Goal: Complete application form: Complete application form

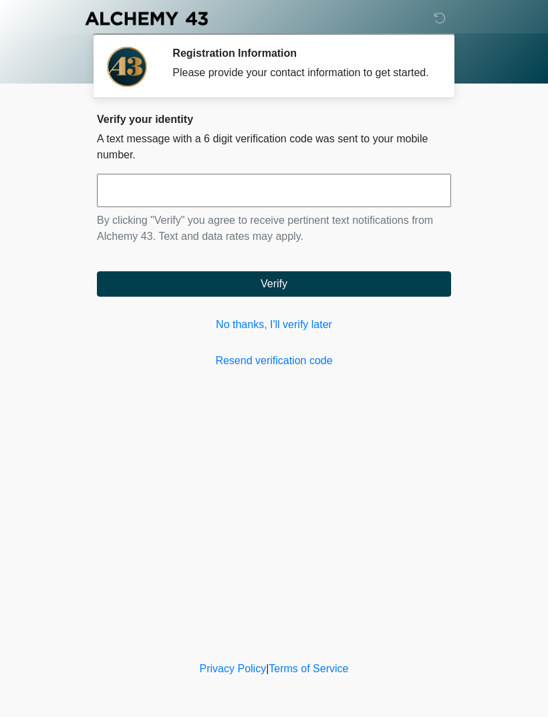
click at [367, 203] on input "text" at bounding box center [274, 190] width 354 height 33
type input "******"
click at [335, 293] on button "Verify" at bounding box center [274, 283] width 354 height 25
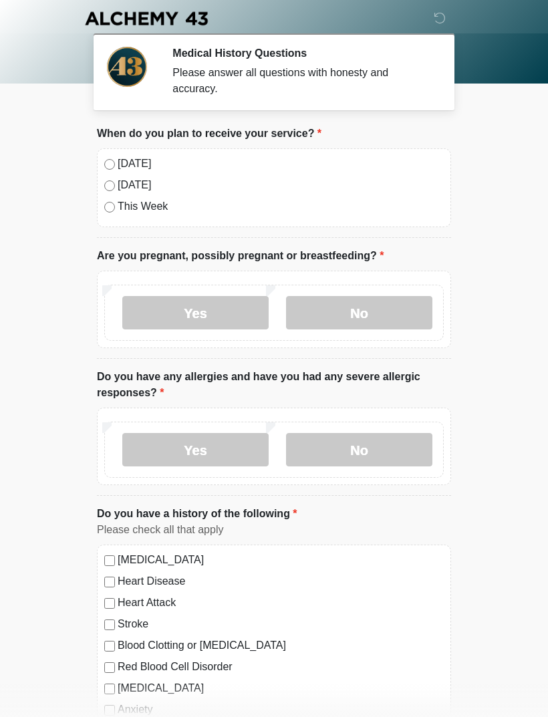
click at [383, 314] on label "No" at bounding box center [359, 312] width 146 height 33
click at [401, 453] on label "No" at bounding box center [359, 449] width 146 height 33
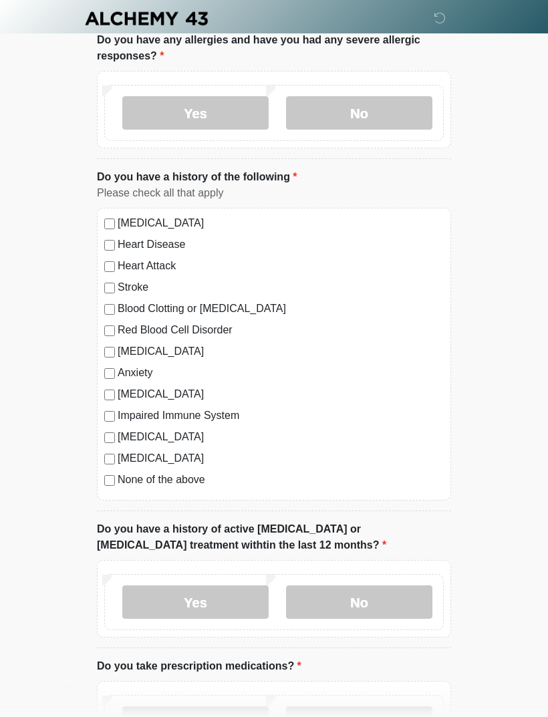
scroll to position [336, 0]
click at [154, 378] on label "Anxiety" at bounding box center [281, 374] width 326 height 16
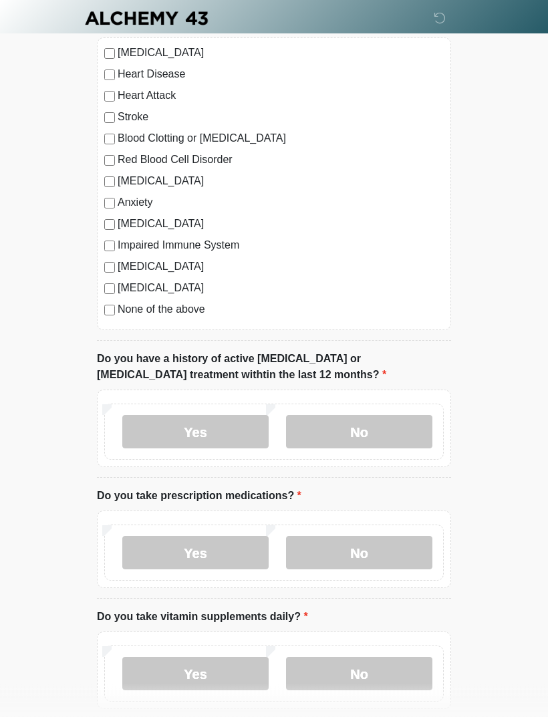
scroll to position [511, 0]
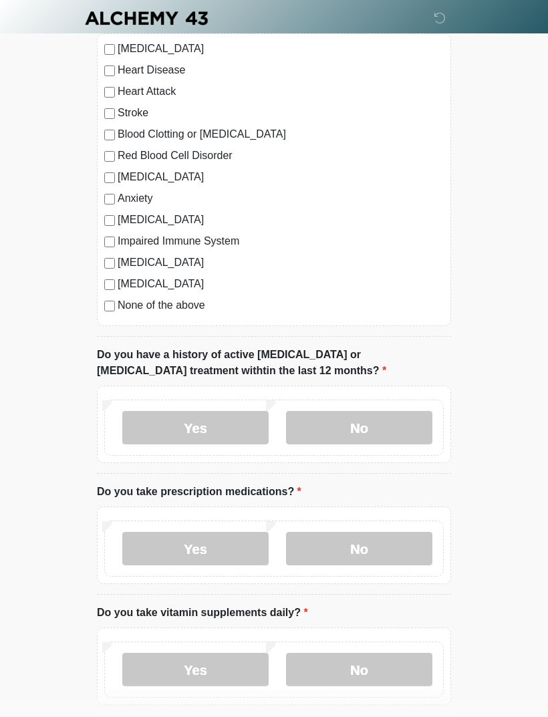
click at [392, 421] on label "No" at bounding box center [359, 428] width 146 height 33
click at [402, 552] on label "No" at bounding box center [359, 548] width 146 height 33
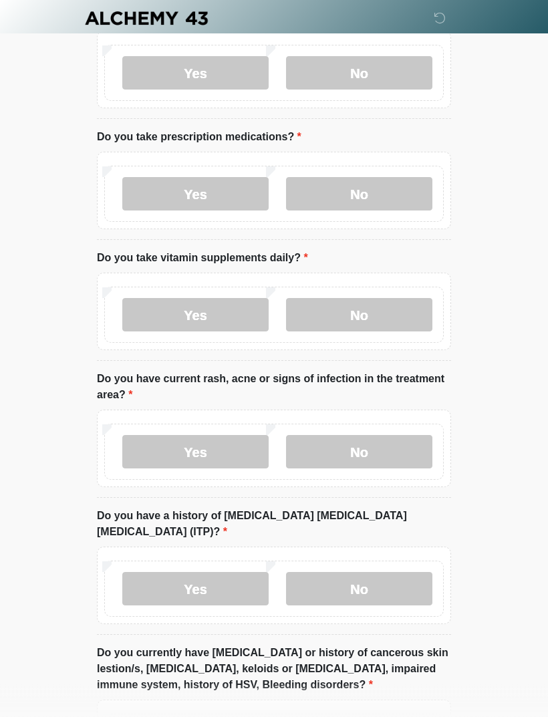
scroll to position [865, 0]
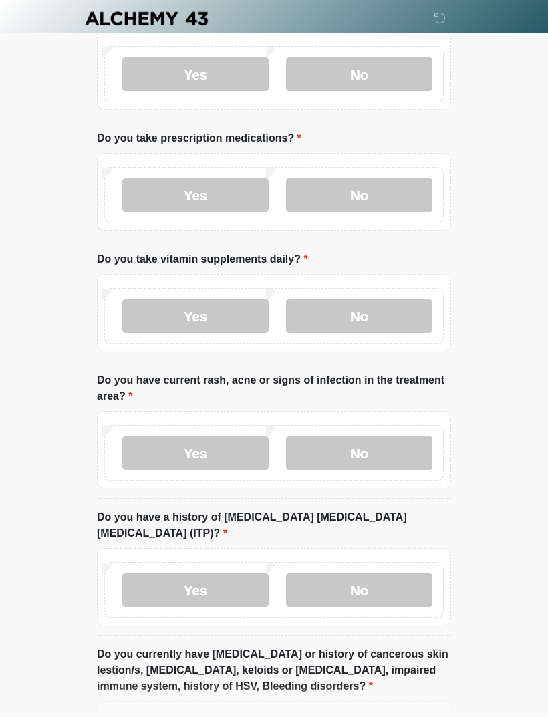
click at [401, 315] on label "No" at bounding box center [359, 316] width 146 height 33
click at [375, 445] on label "No" at bounding box center [359, 453] width 146 height 33
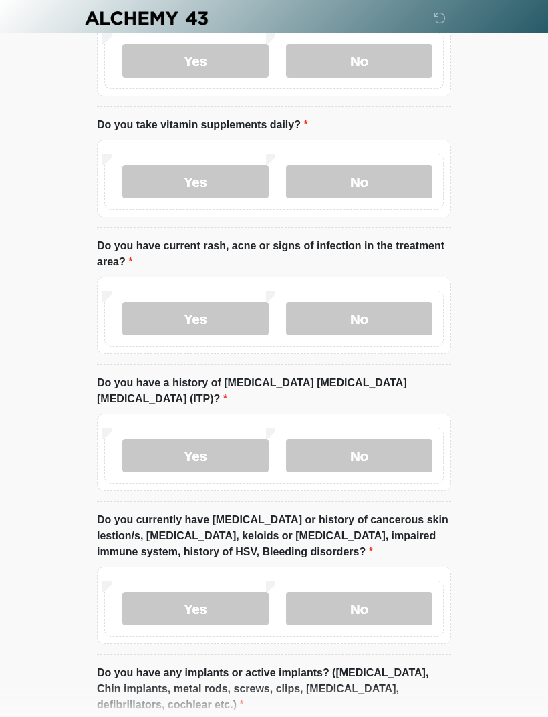
scroll to position [1002, 0]
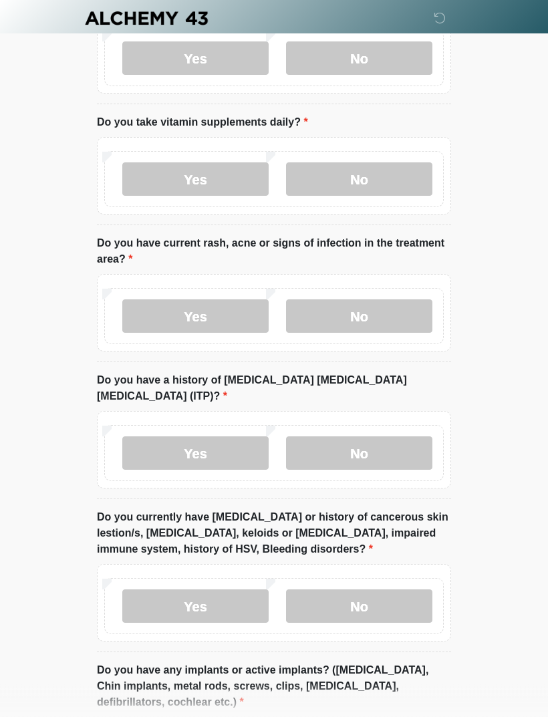
click at [396, 437] on label "No" at bounding box center [359, 453] width 146 height 33
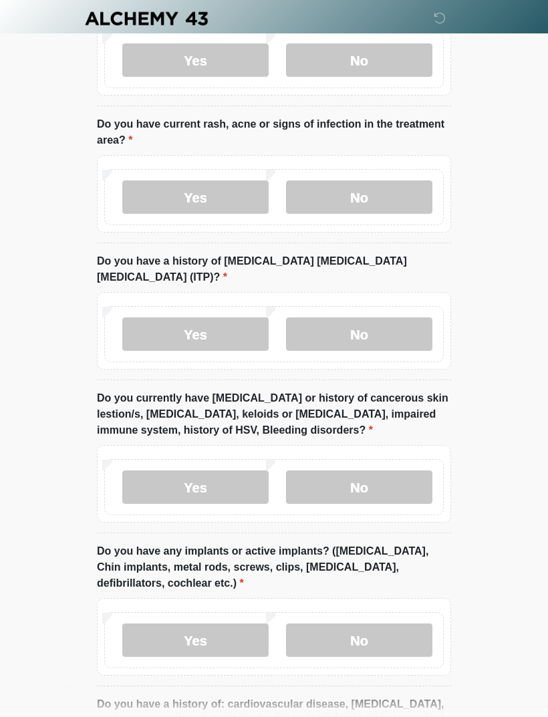
scroll to position [1123, 0]
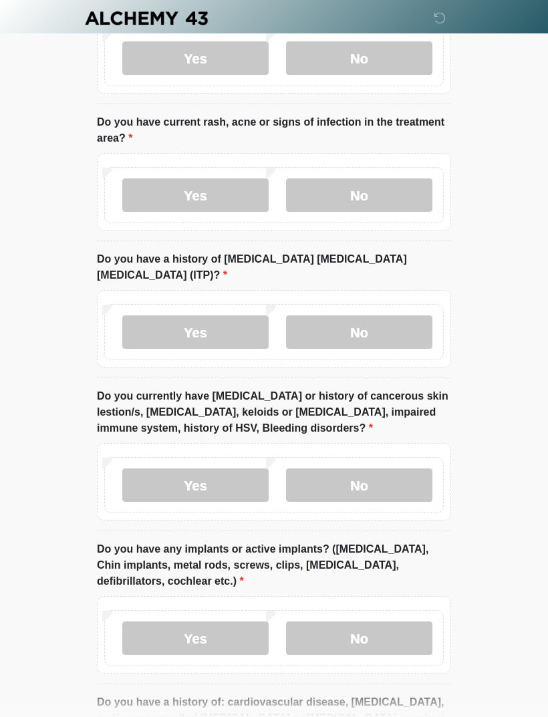
click at [405, 469] on label "No" at bounding box center [359, 485] width 146 height 33
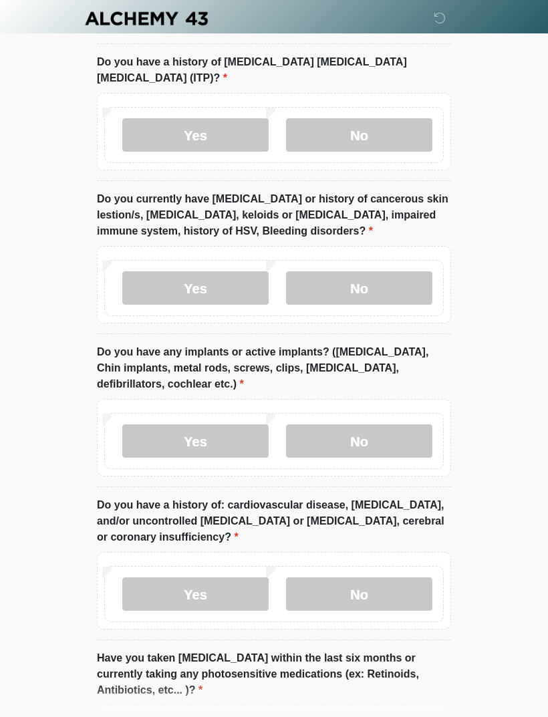
scroll to position [1336, 0]
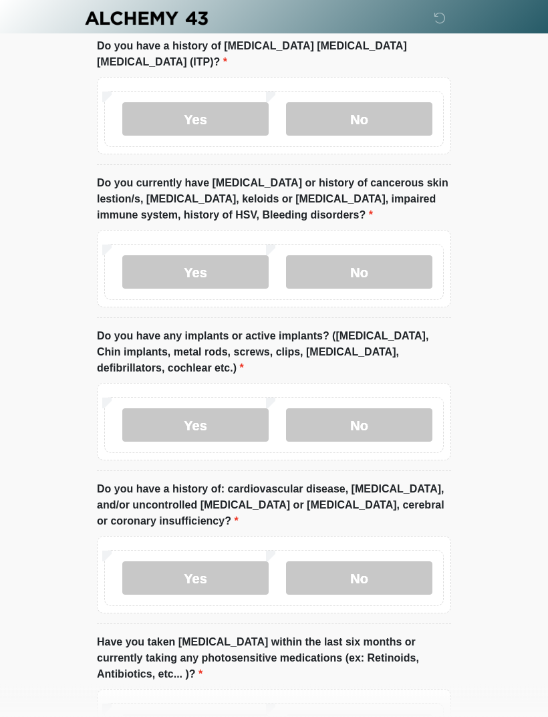
click at [387, 410] on label "No" at bounding box center [359, 425] width 146 height 33
click at [384, 562] on label "No" at bounding box center [359, 578] width 146 height 33
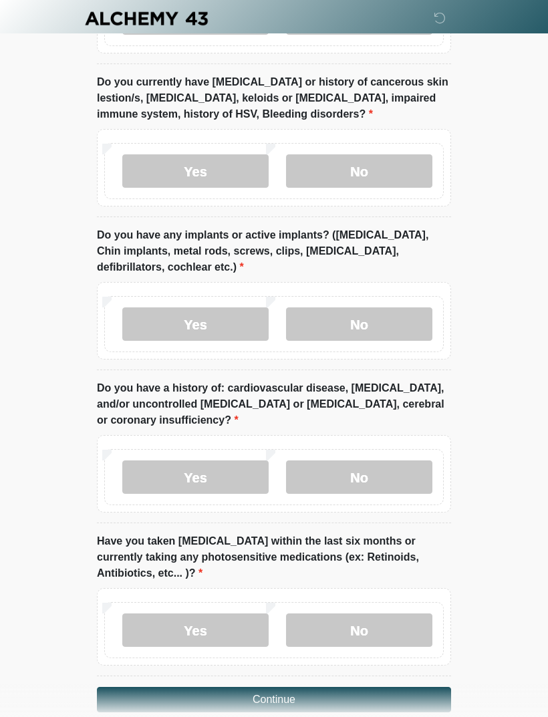
scroll to position [1442, 0]
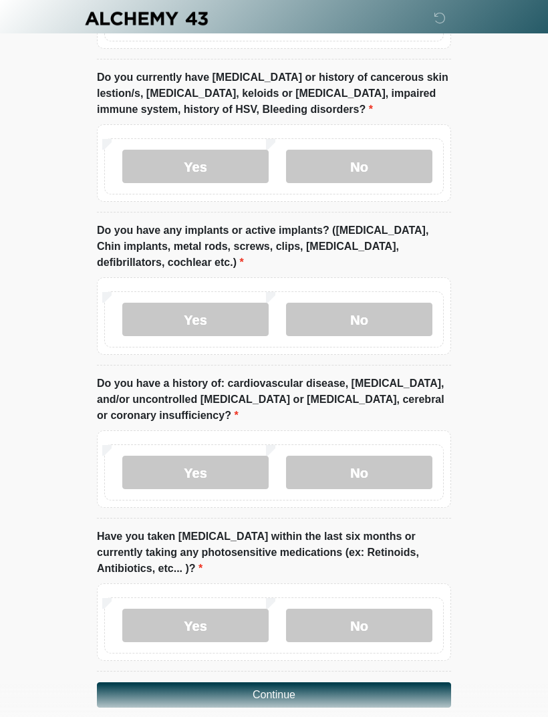
click at [407, 609] on label "No" at bounding box center [359, 625] width 146 height 33
click at [380, 683] on button "Continue" at bounding box center [274, 695] width 354 height 25
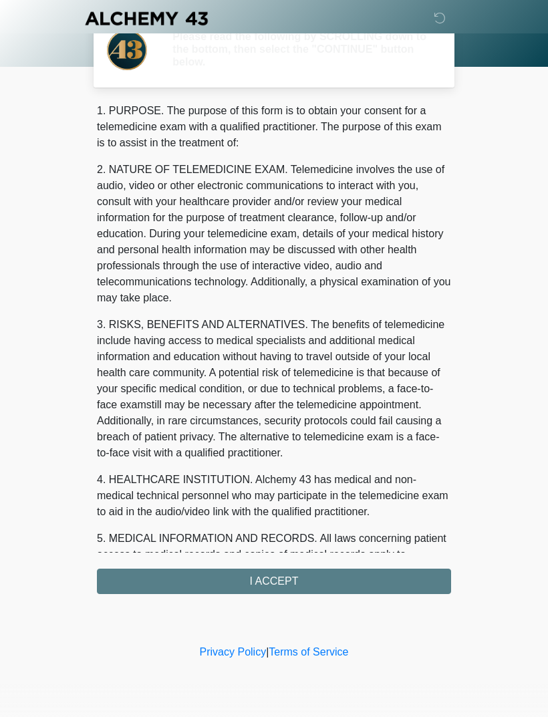
scroll to position [0, 0]
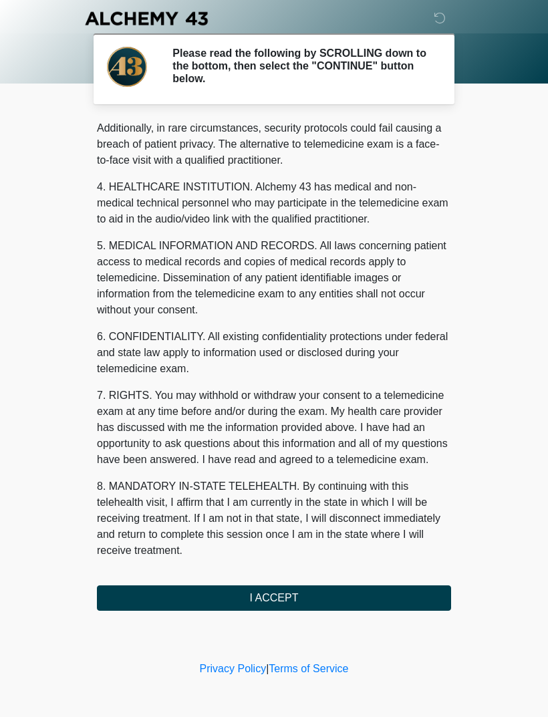
click at [357, 597] on button "I ACCEPT" at bounding box center [274, 598] width 354 height 25
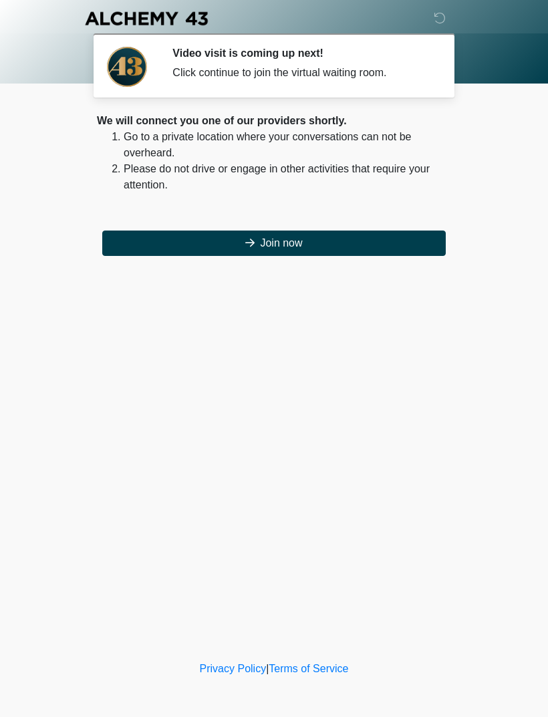
click at [332, 235] on button "Join now" at bounding box center [274, 243] width 344 height 25
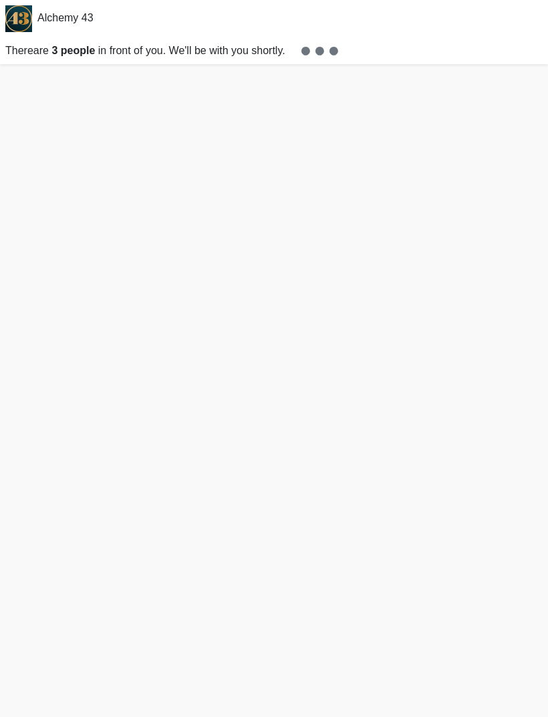
click at [533, 47] on p "There are 3 people in front of you. We'll be with you shortly." at bounding box center [274, 50] width 548 height 27
